Goal: Information Seeking & Learning: Compare options

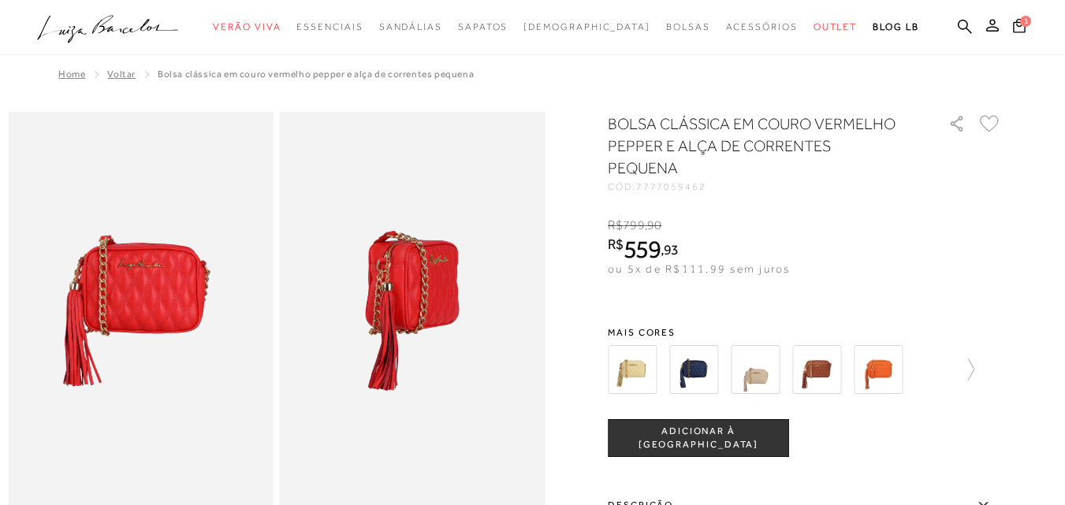
click at [708, 348] on img at bounding box center [693, 369] width 49 height 49
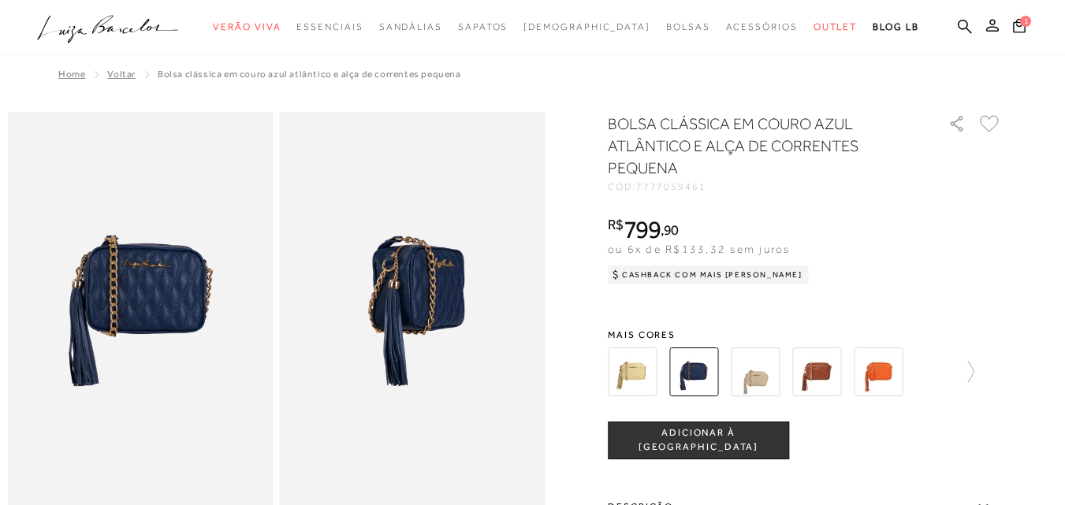
click at [867, 366] on img at bounding box center [877, 372] width 49 height 49
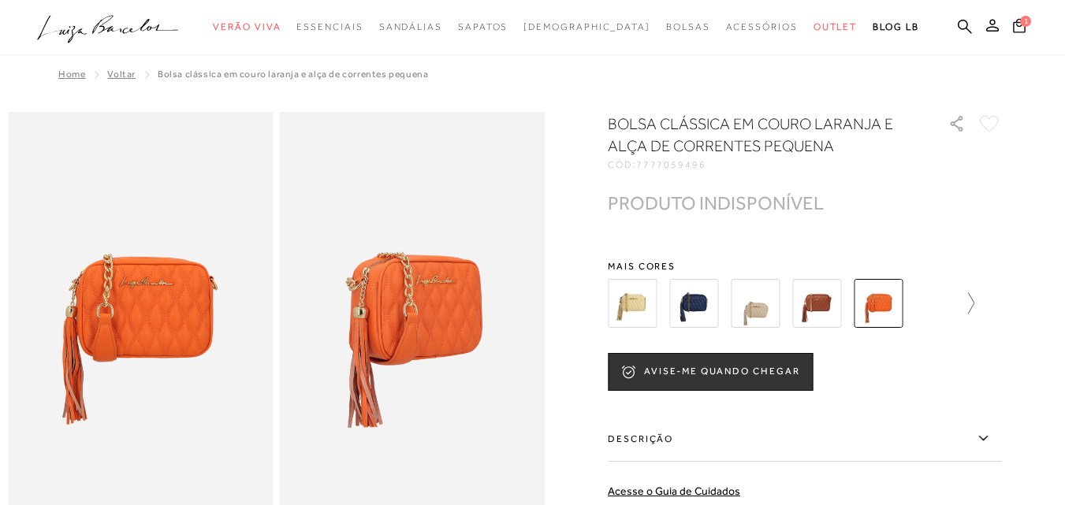
click at [970, 320] on link at bounding box center [963, 303] width 22 height 58
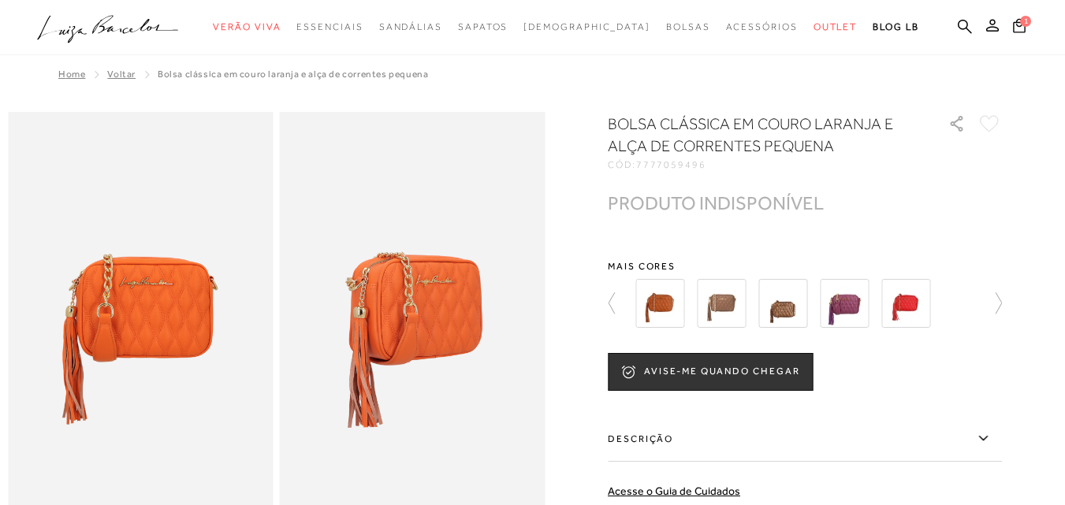
click at [851, 300] on img at bounding box center [844, 303] width 49 height 49
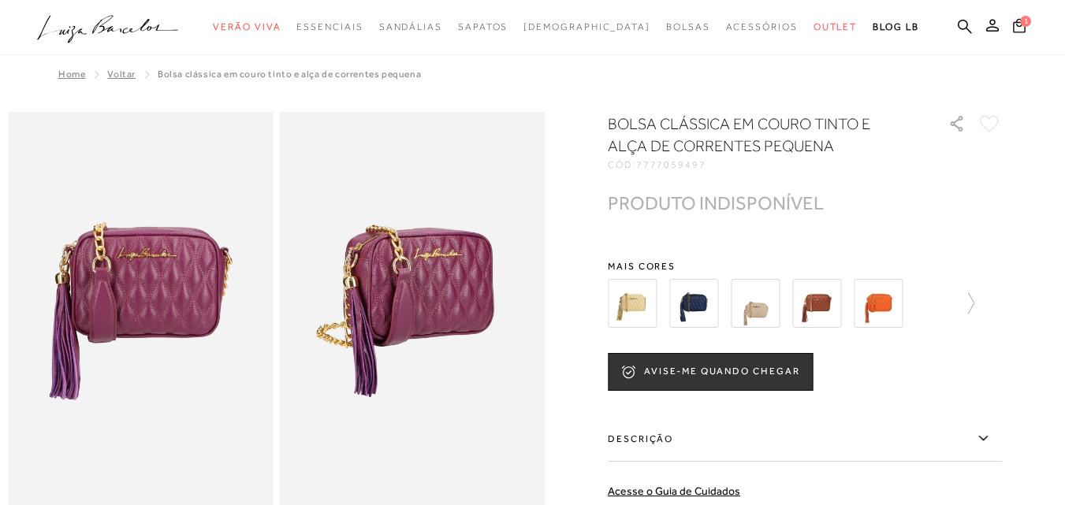
click at [827, 308] on img at bounding box center [816, 303] width 49 height 49
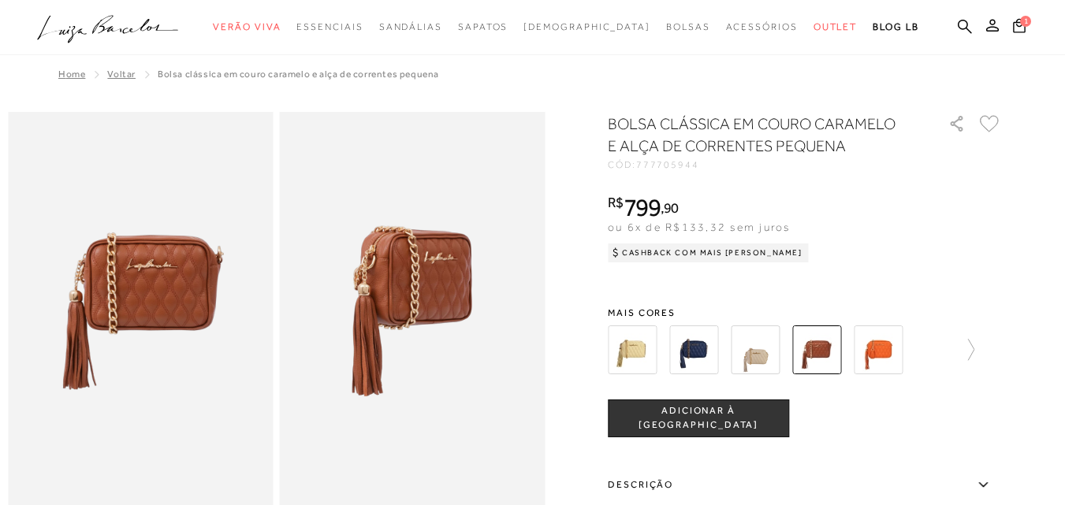
click at [951, 351] on div at bounding box center [791, 350] width 366 height 58
click at [965, 355] on icon at bounding box center [963, 350] width 22 height 22
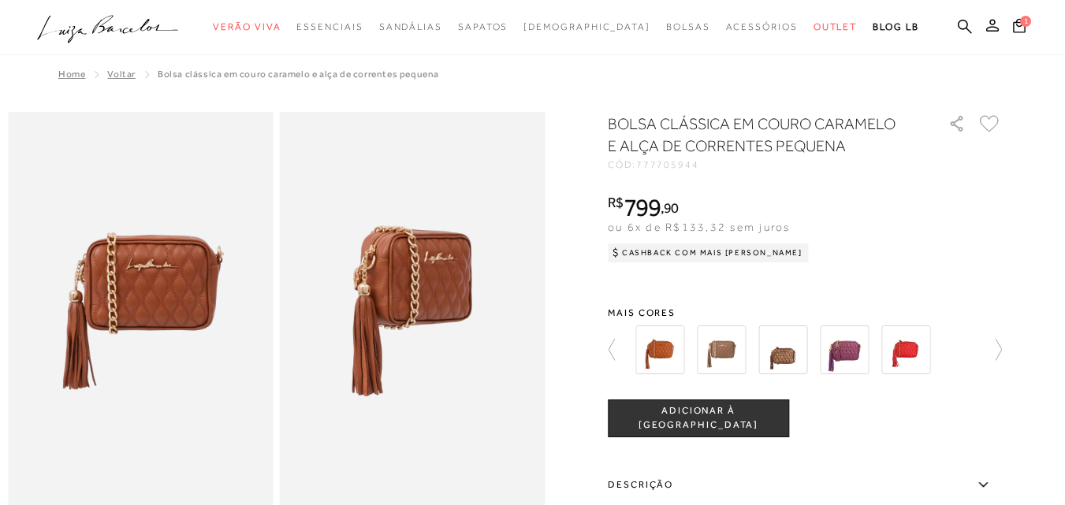
click at [1002, 303] on div "BOLSA CLÁSSICA EM COURO CARAMELO E ALÇA DE CORRENTES PEQUENA CÓD: 777705944 × É…" at bounding box center [805, 433] width 394 height 641
click at [790, 366] on img at bounding box center [782, 349] width 49 height 49
